Goal: Task Accomplishment & Management: Manage account settings

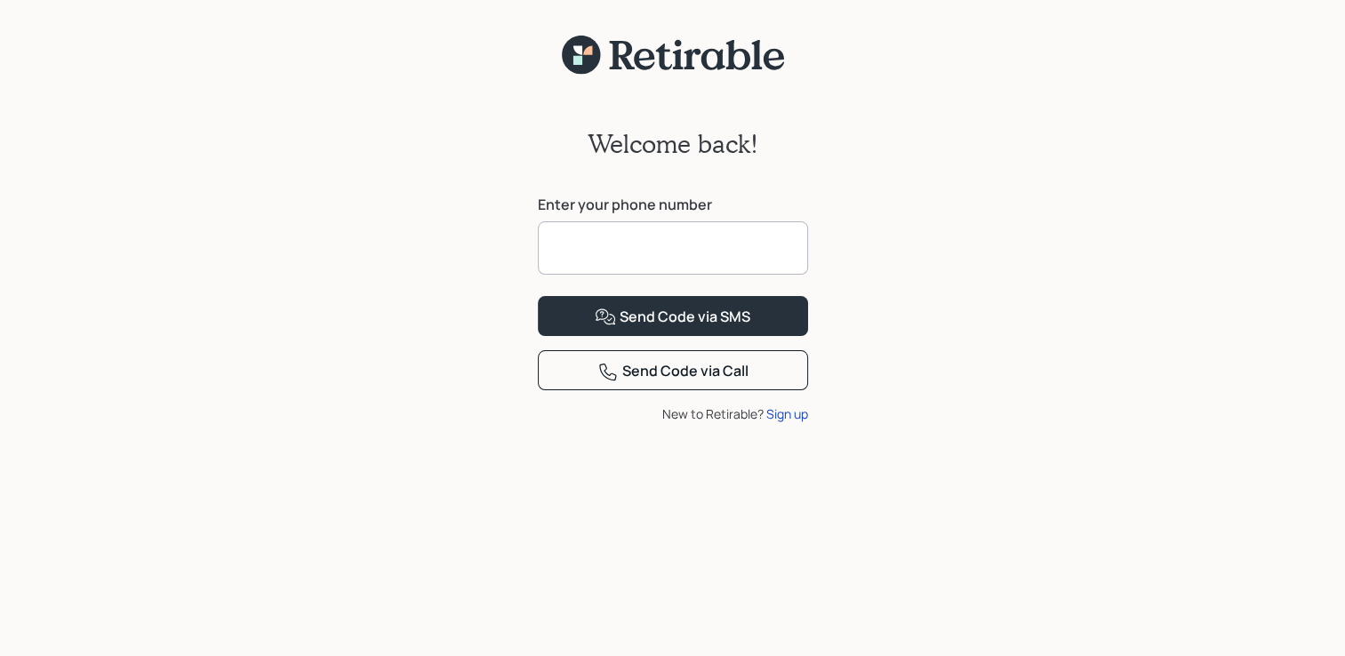
click at [556, 247] on input at bounding box center [673, 247] width 270 height 53
type input "**********"
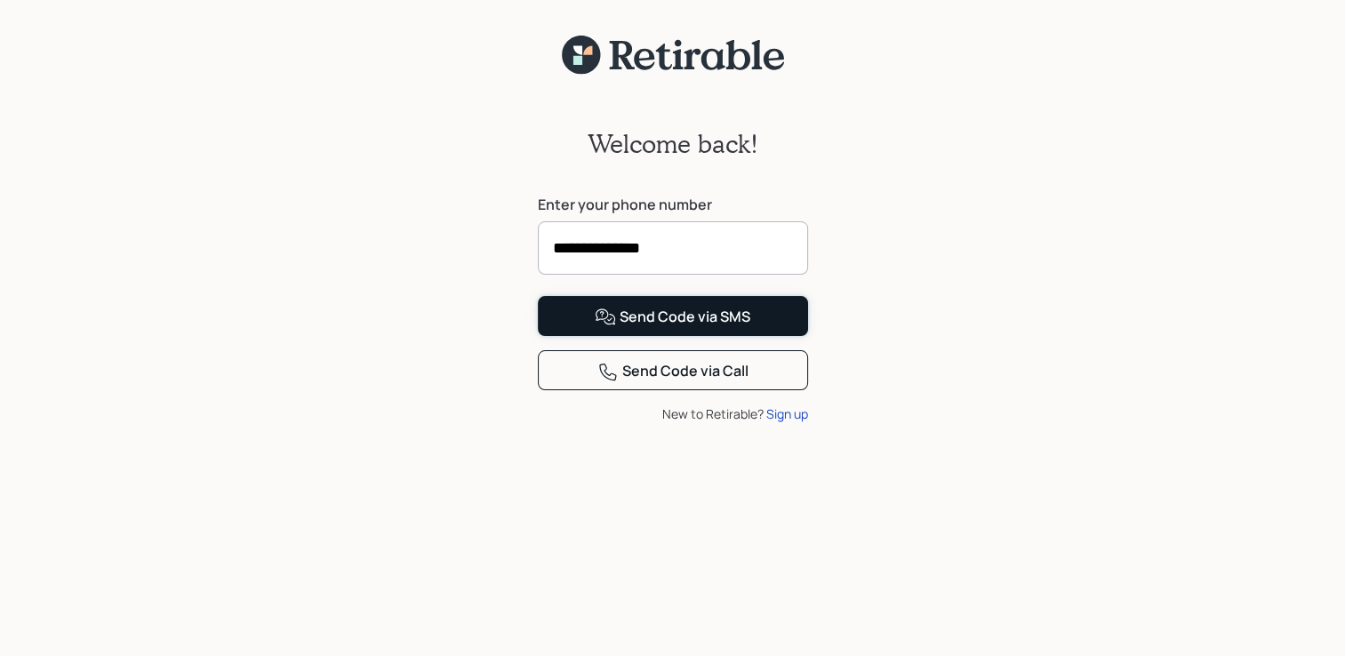
click at [655, 328] on div "Send Code via SMS" at bounding box center [673, 317] width 156 height 21
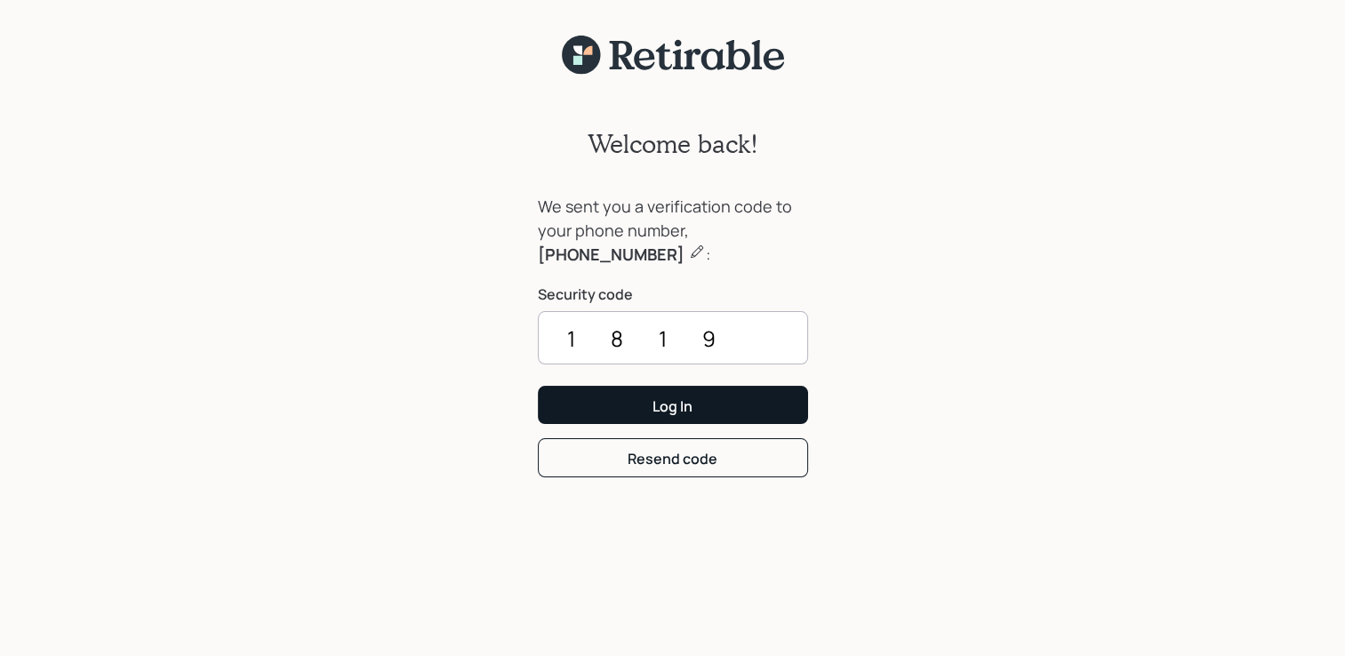
type input "1819"
click at [707, 400] on button "Log In" at bounding box center [673, 405] width 270 height 38
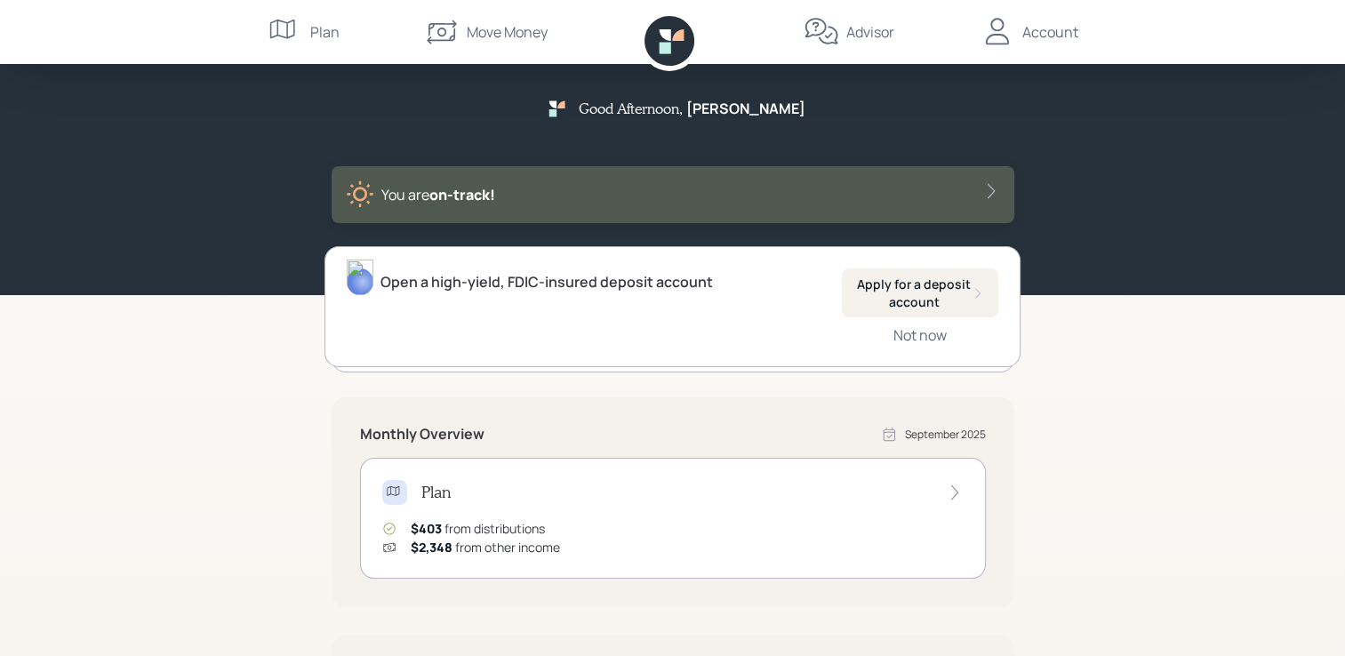
click at [948, 491] on icon at bounding box center [955, 492] width 18 height 18
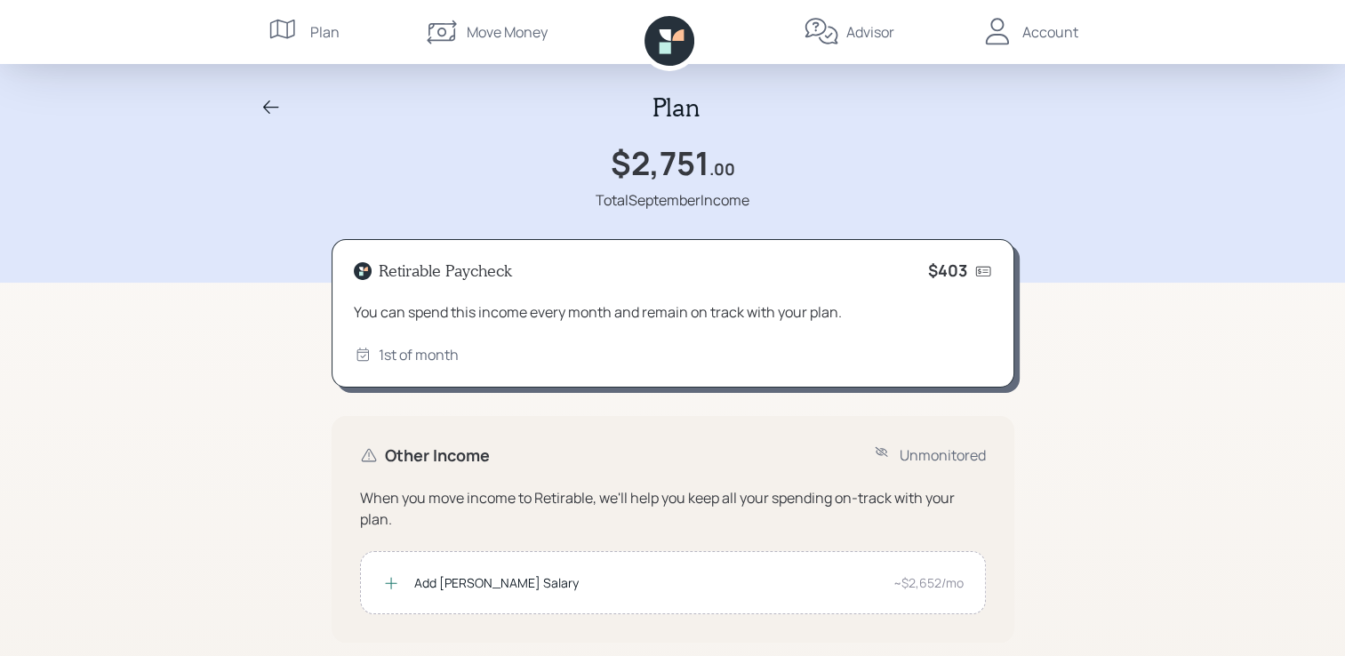
click at [1051, 30] on div "Account" at bounding box center [1050, 31] width 56 height 21
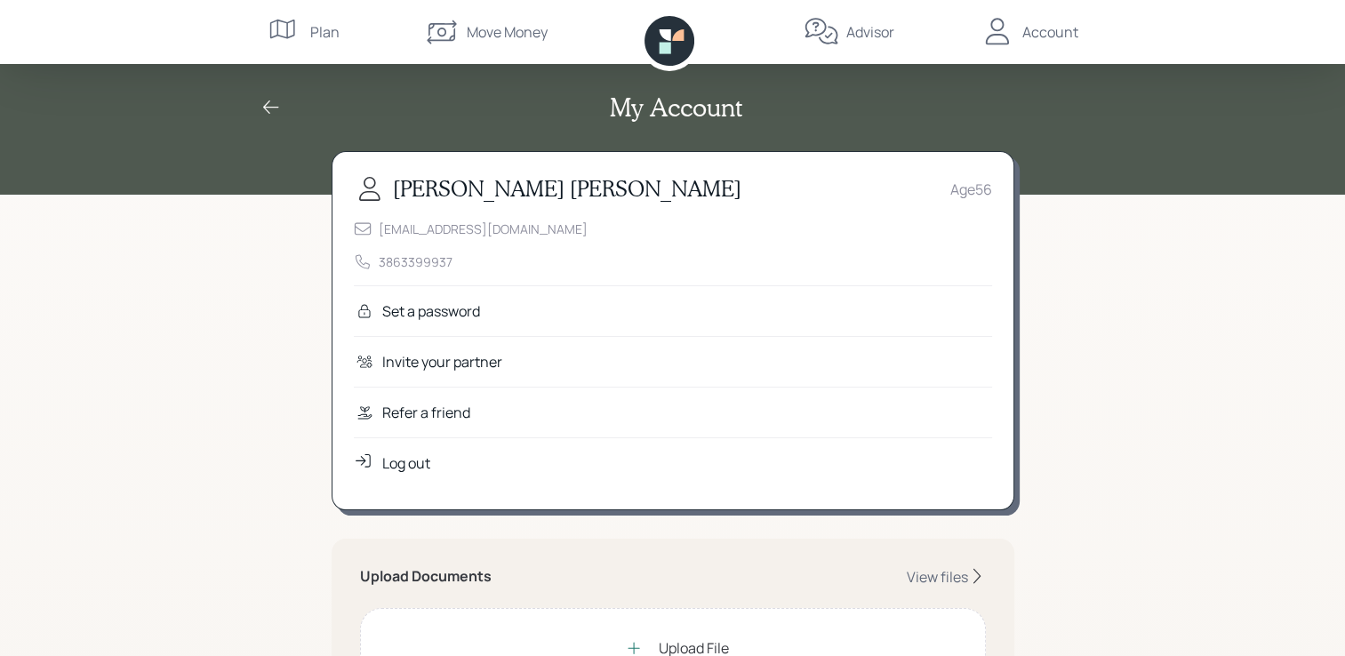
click at [322, 35] on div "Plan" at bounding box center [324, 31] width 29 height 21
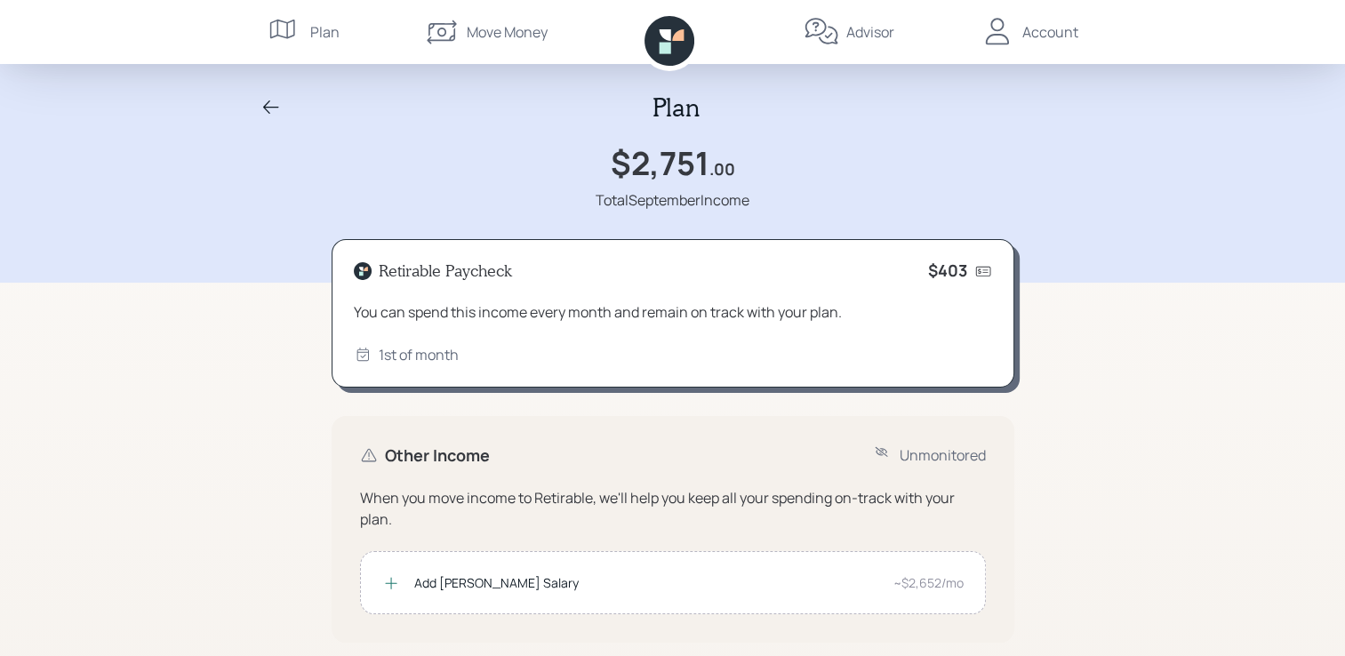
click at [899, 291] on div "Retirable Paycheck $403 You can spend this income every month and remain on tra…" at bounding box center [673, 313] width 683 height 149
click at [982, 272] on icon at bounding box center [982, 271] width 15 height 10
click at [521, 26] on div "Move Money" at bounding box center [507, 31] width 81 height 21
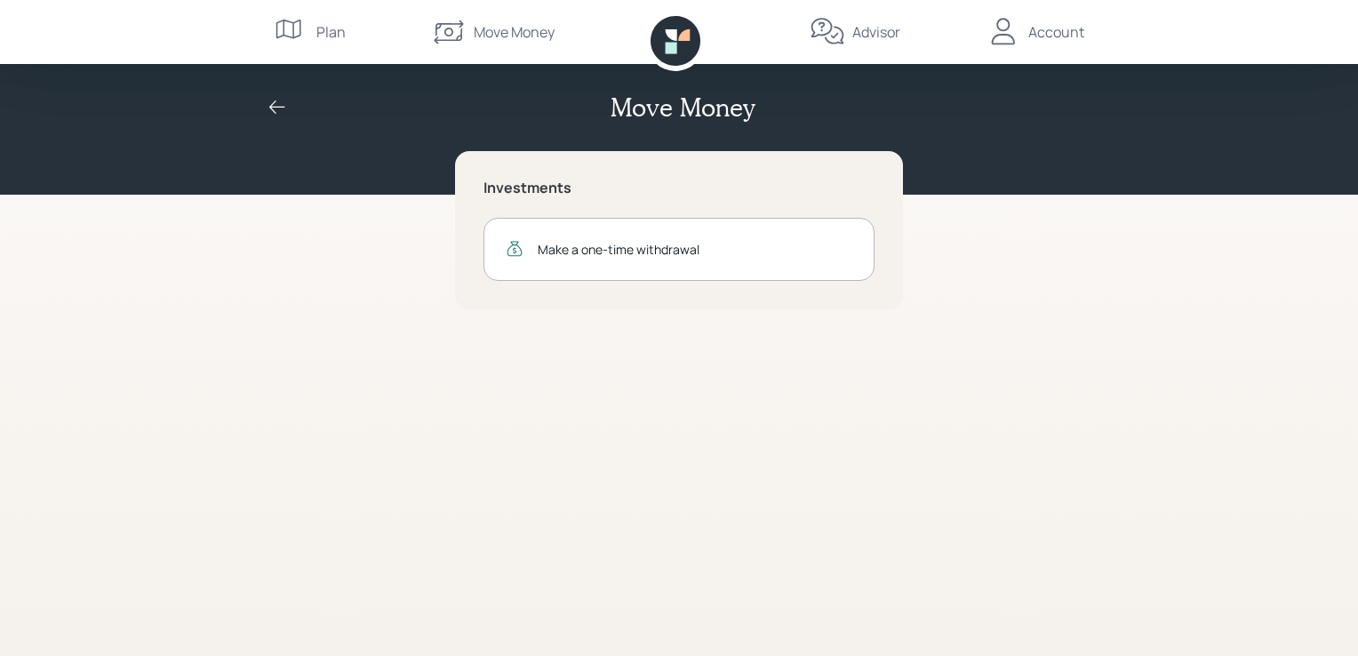
click at [686, 34] on icon at bounding box center [684, 35] width 12 height 12
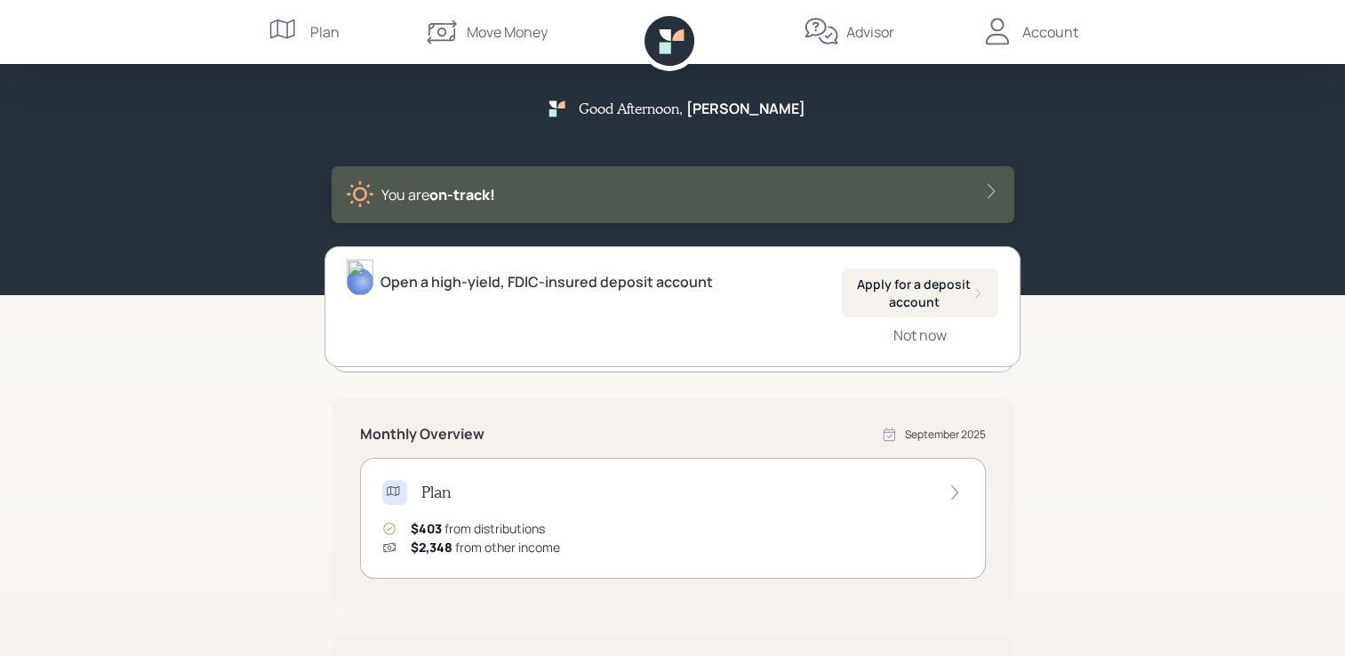
click at [954, 489] on icon at bounding box center [953, 492] width 7 height 15
